Goal: Find specific page/section: Find specific page/section

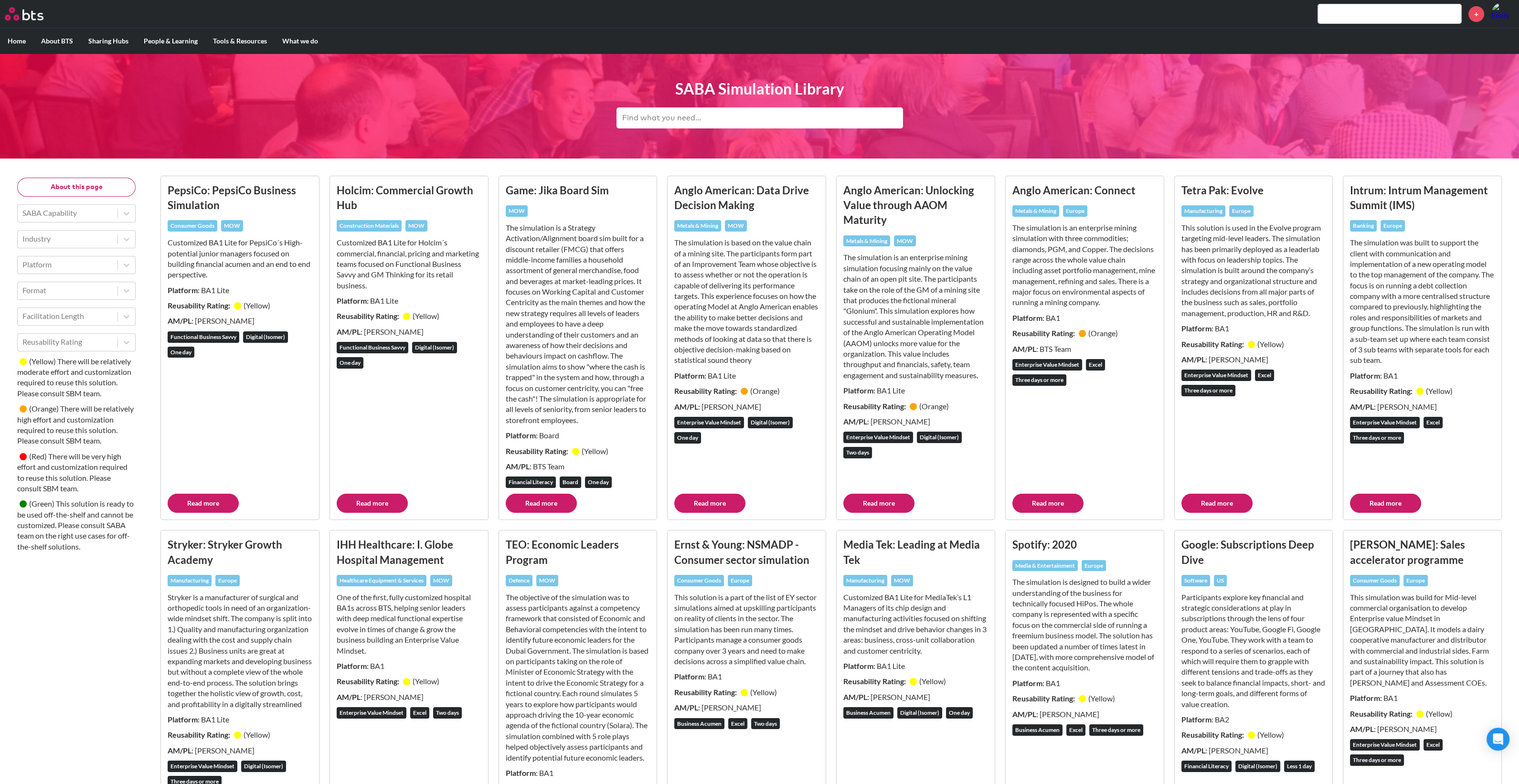
drag, startPoint x: 774, startPoint y: 131, endPoint x: 767, endPoint y: 126, distance: 8.6
click at [774, 132] on div "SABA Simulation Library" at bounding box center [759, 106] width 286 height 55
click at [760, 120] on input "text" at bounding box center [759, 117] width 286 height 21
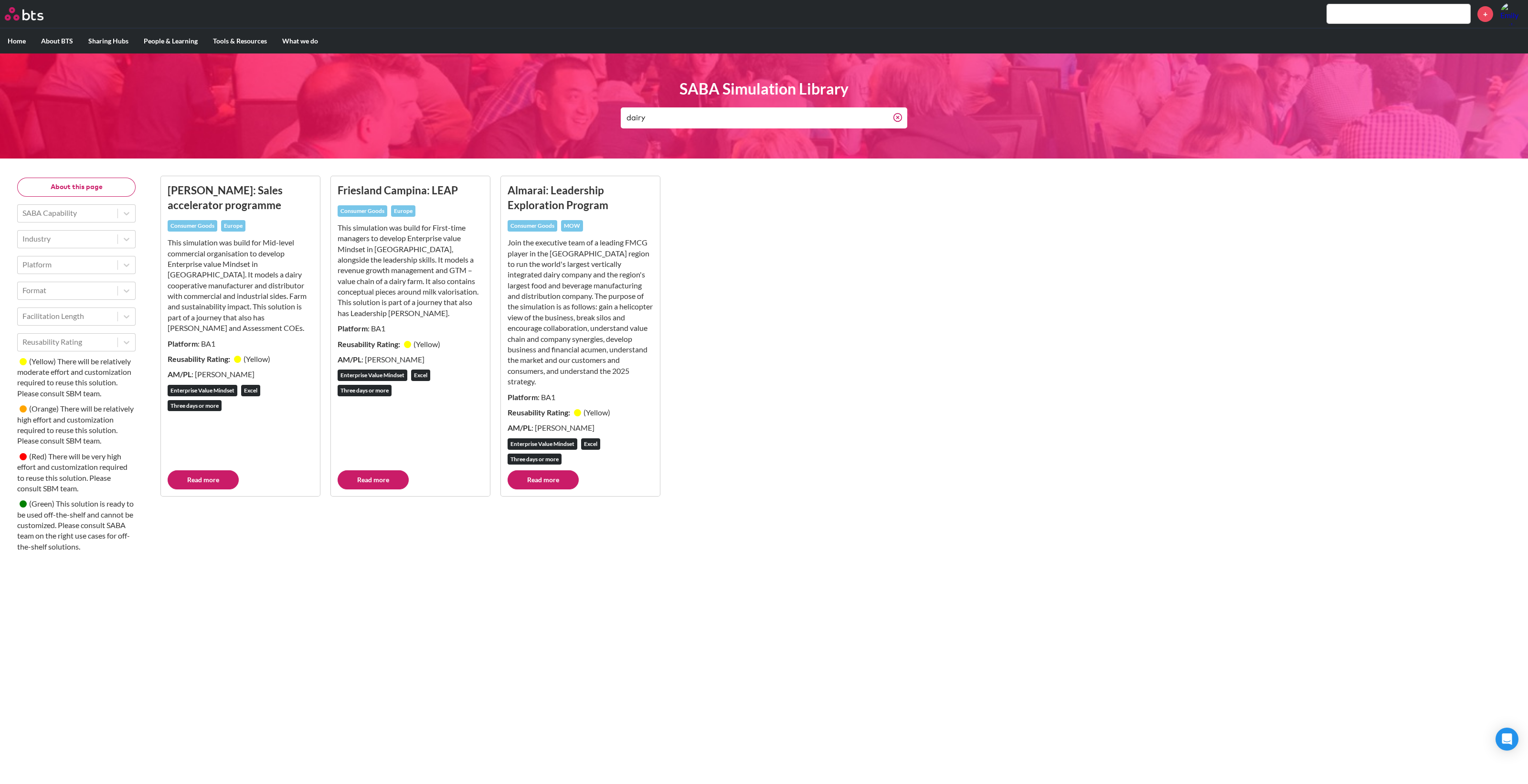
type input "dairy"
click at [668, 126] on input "dairy" at bounding box center [756, 117] width 272 height 21
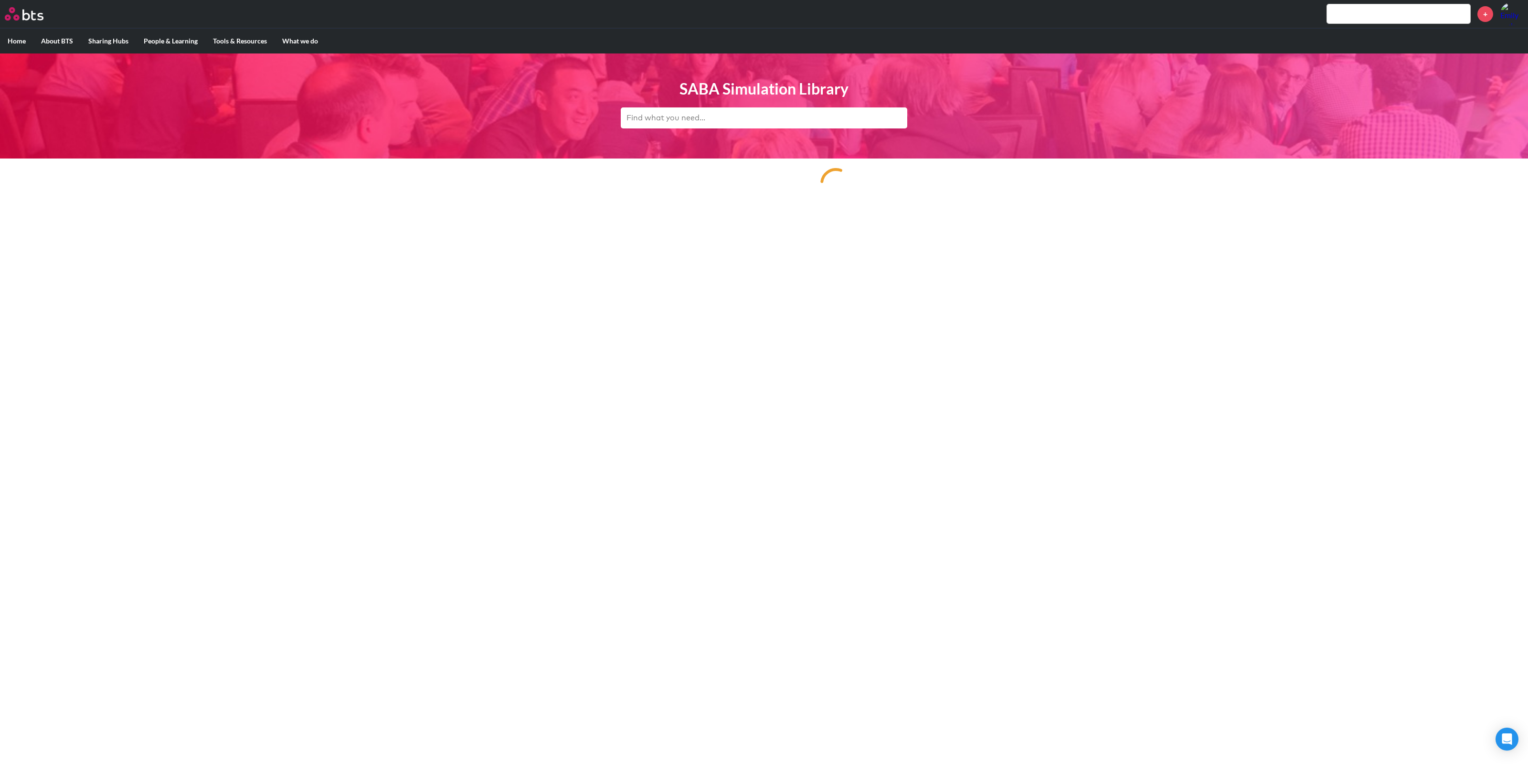
click at [729, 119] on input "text" at bounding box center [763, 117] width 286 height 21
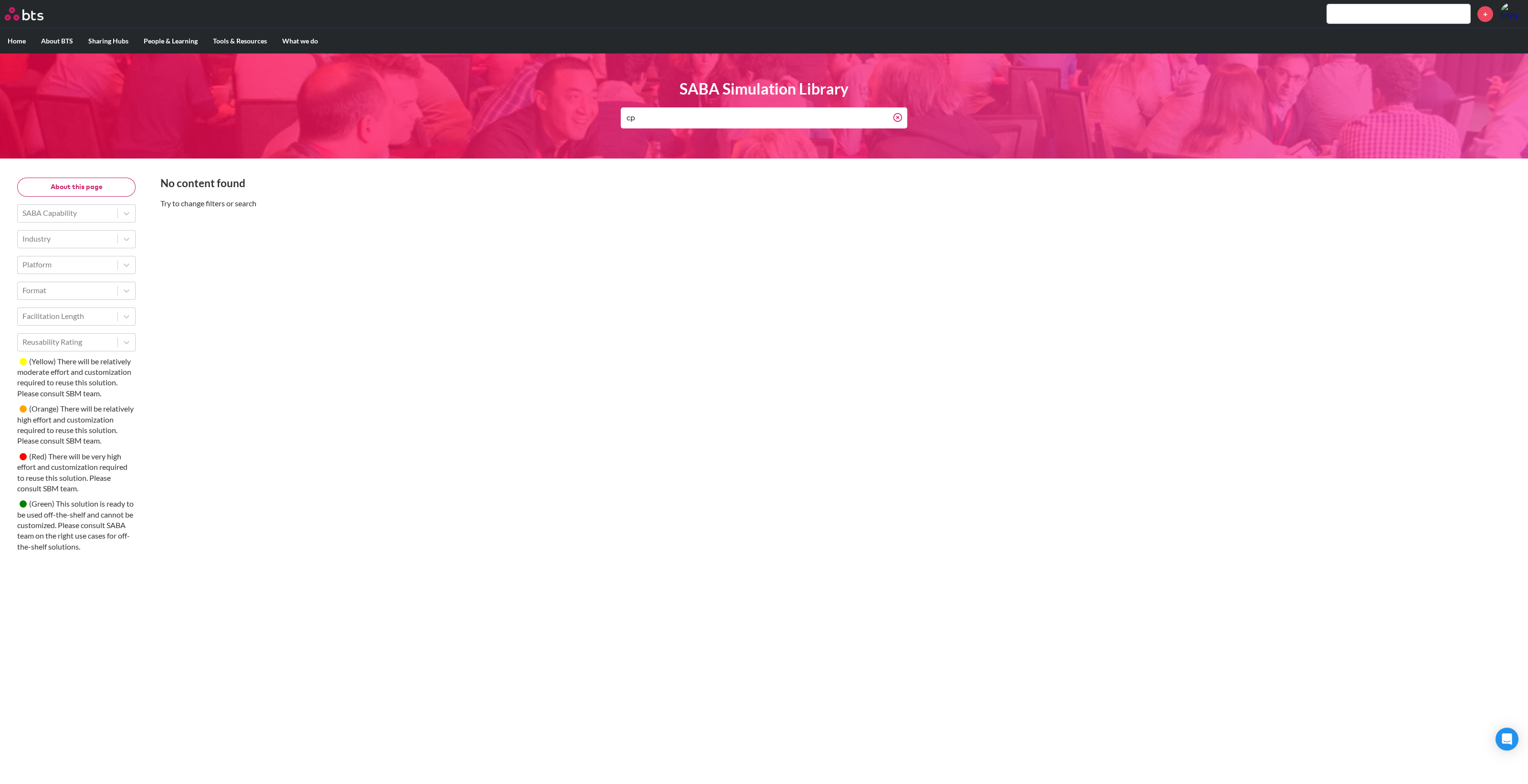
type input "c"
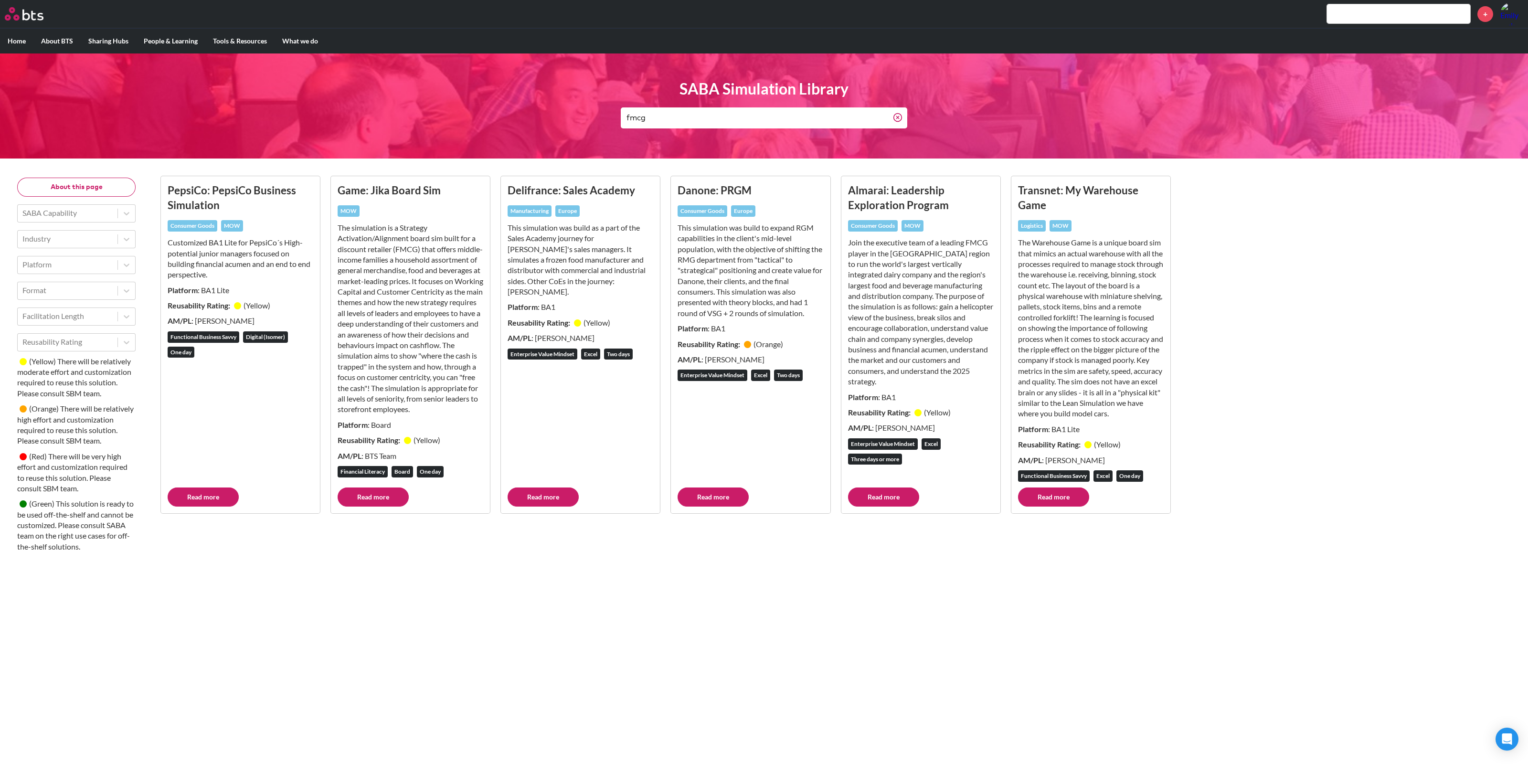
type input "fmcg"
